Goal: Check status: Check status

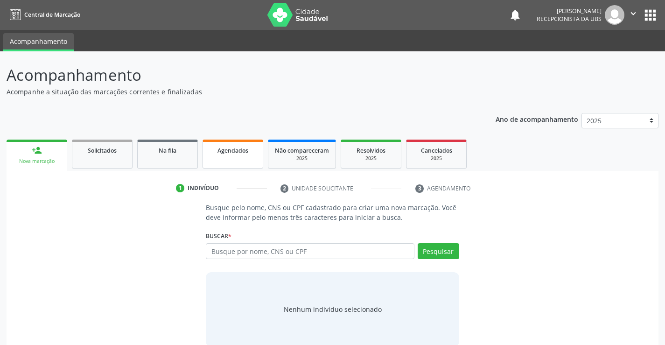
click at [220, 151] on span "Agendados" at bounding box center [232, 150] width 31 height 8
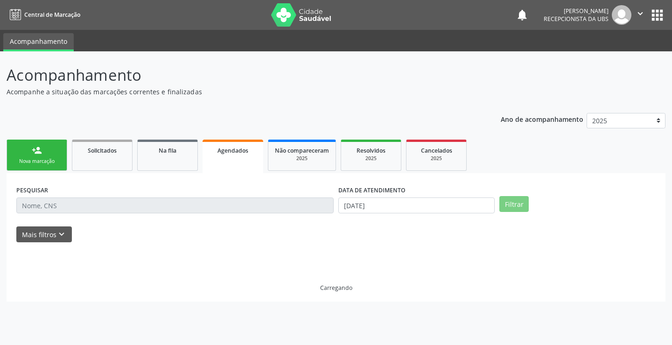
click at [220, 151] on span "Agendados" at bounding box center [232, 150] width 31 height 8
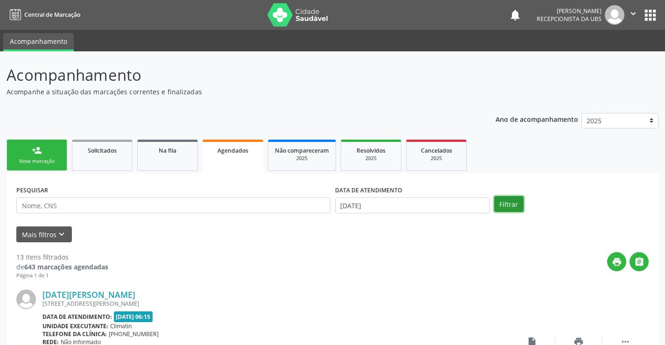
click at [500, 200] on button "Filtrar" at bounding box center [508, 204] width 29 height 16
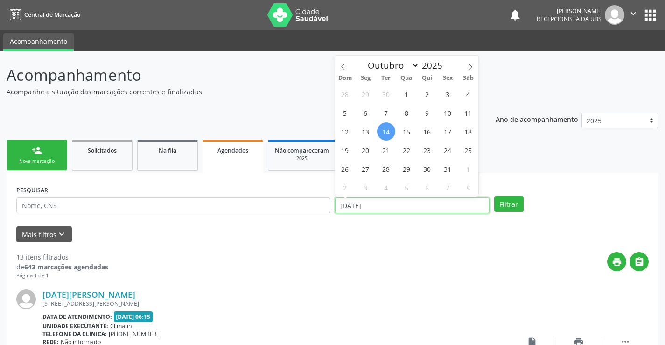
click at [347, 201] on input "[DATE]" at bounding box center [412, 205] width 154 height 16
click at [404, 128] on span "15" at bounding box center [406, 131] width 18 height 18
type input "[DATE]"
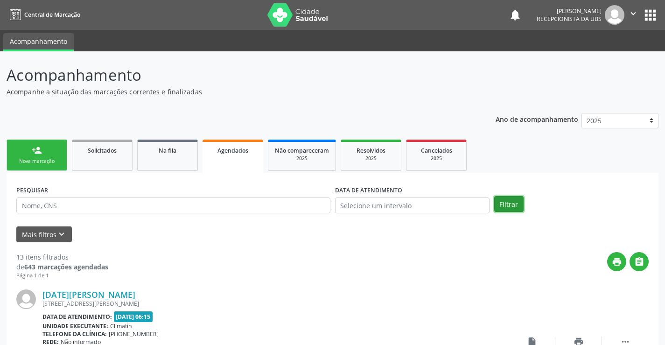
click at [507, 208] on button "Filtrar" at bounding box center [508, 204] width 29 height 16
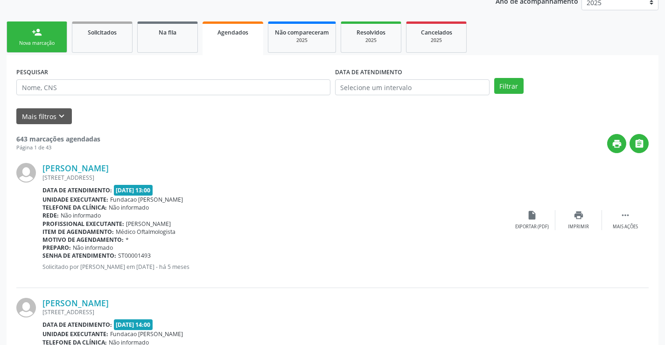
scroll to position [47, 0]
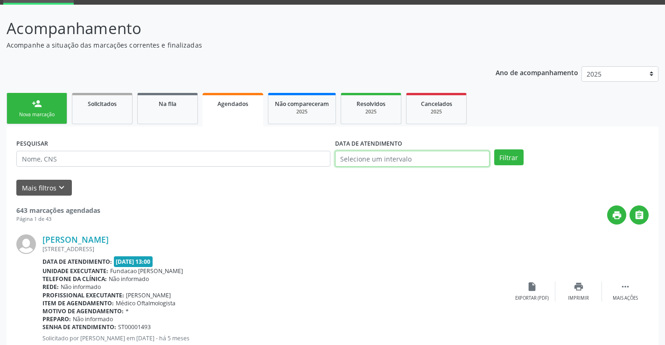
click at [378, 157] on input "text" at bounding box center [412, 159] width 154 height 16
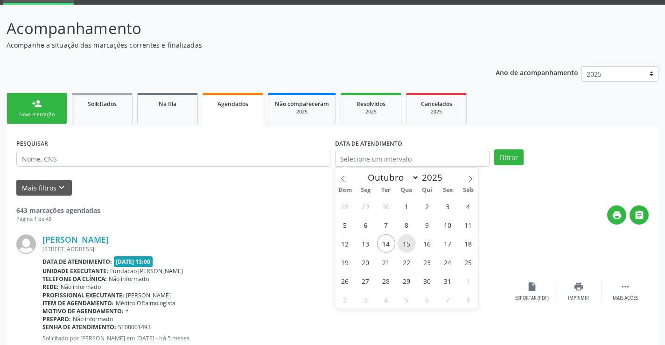
click at [404, 242] on span "15" at bounding box center [406, 243] width 18 height 18
type input "[DATE]"
click at [404, 242] on span "15" at bounding box center [406, 243] width 18 height 18
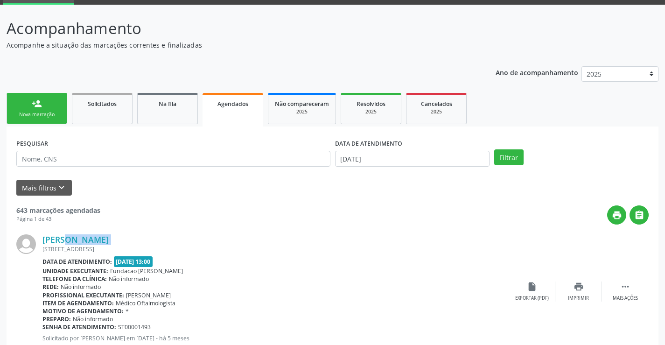
click at [404, 242] on div "[PERSON_NAME]" at bounding box center [275, 239] width 466 height 10
click at [505, 152] on button "Filtrar" at bounding box center [508, 157] width 29 height 16
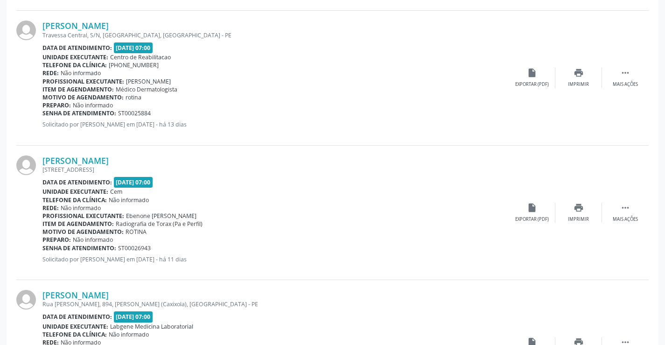
scroll to position [420, 0]
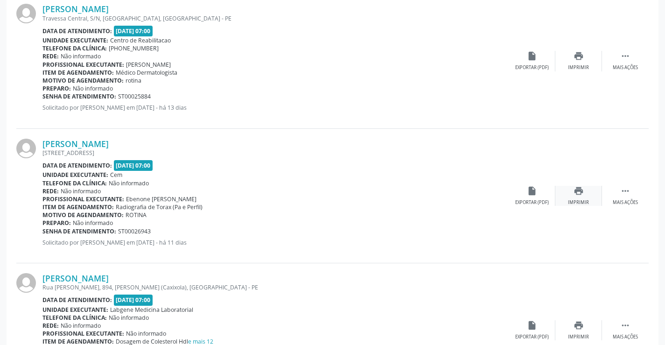
click at [582, 198] on div "print Imprimir" at bounding box center [578, 196] width 47 height 20
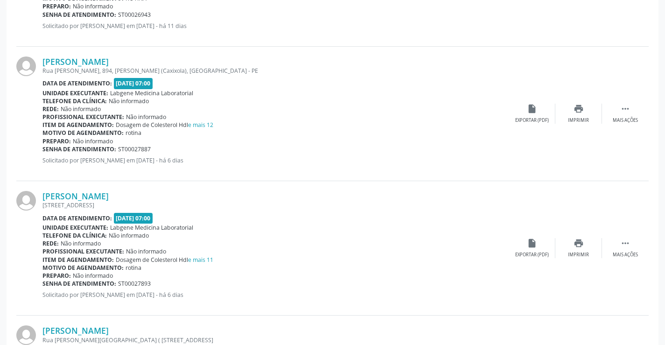
scroll to position [653, 0]
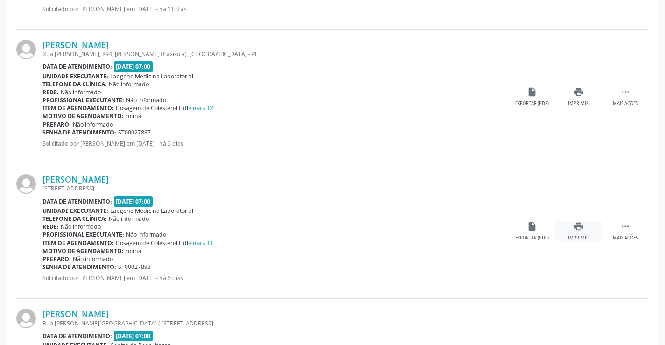
click at [577, 228] on icon "print" at bounding box center [578, 226] width 10 height 10
